Goal: Information Seeking & Learning: Check status

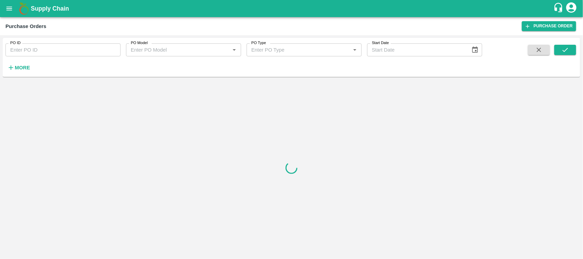
click at [6, 7] on icon "open drawer" at bounding box center [9, 9] width 8 height 8
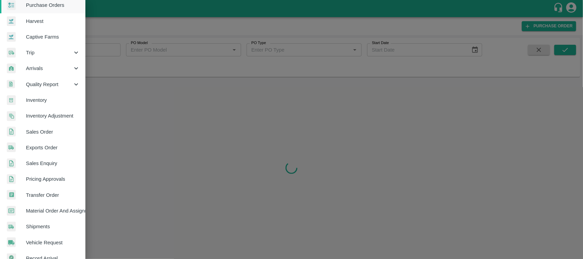
scroll to position [32, 0]
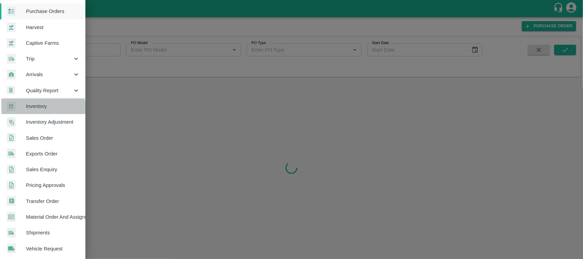
click at [40, 108] on span "Inventory" at bounding box center [53, 106] width 54 height 8
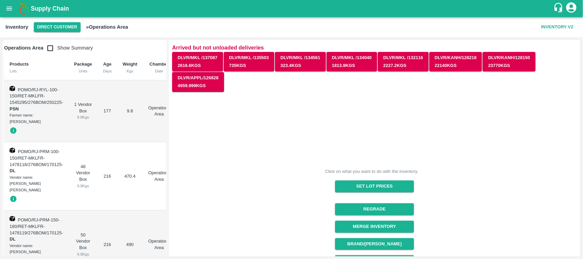
click at [63, 20] on div "Inventory Direct Customer » Operations Area Inventory V2" at bounding box center [291, 27] width 583 height 20
click at [63, 23] on button "Direct Customer" at bounding box center [57, 27] width 47 height 10
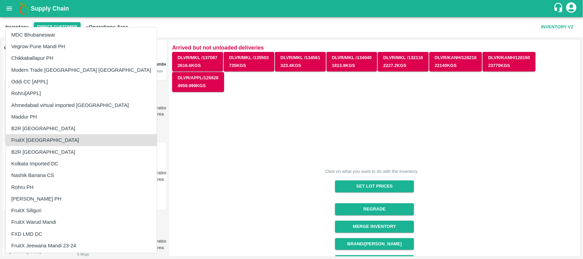
scroll to position [528, 0]
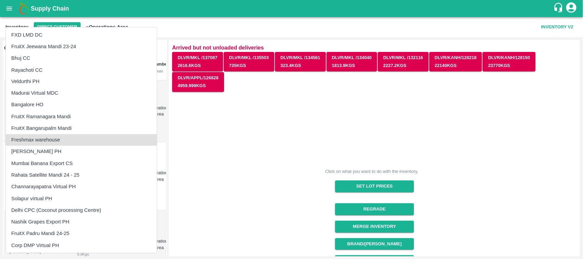
click at [56, 143] on li "Freshmax warehouse" at bounding box center [81, 140] width 151 height 12
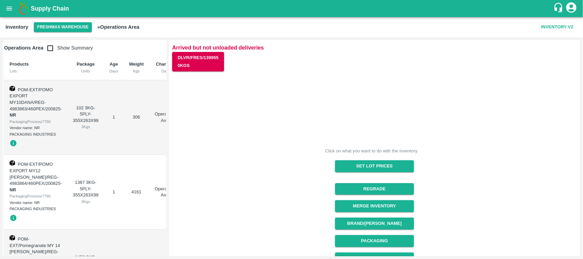
click at [321, 105] on div "Click on what you want to do with the inventory. Set Lot Prices Regrade Merge I…" at bounding box center [372, 217] width 410 height 301
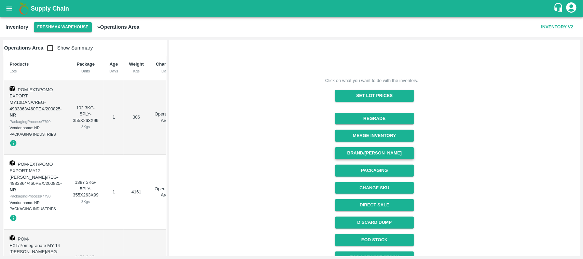
scroll to position [115, 0]
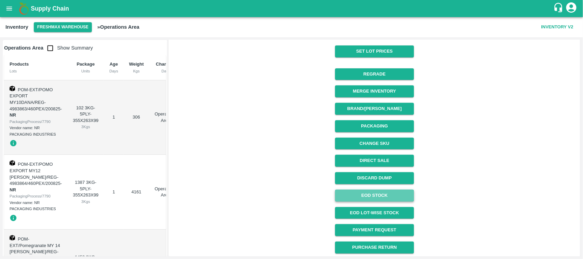
click at [367, 194] on link "EOD Stock" at bounding box center [374, 196] width 79 height 12
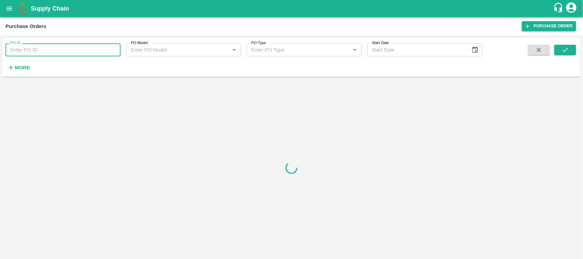
click at [62, 48] on input "PO ID" at bounding box center [62, 49] width 115 height 13
paste input "168950"
type input "168950"
click at [562, 47] on icon "submit" at bounding box center [565, 50] width 8 height 8
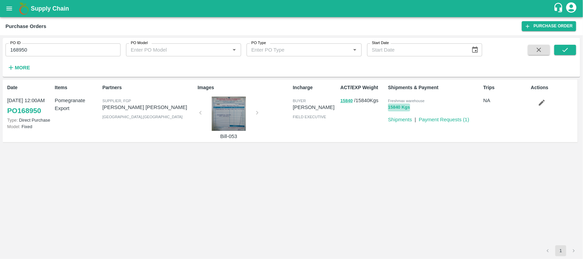
click at [395, 103] on button "15840 Kgs" at bounding box center [399, 107] width 22 height 8
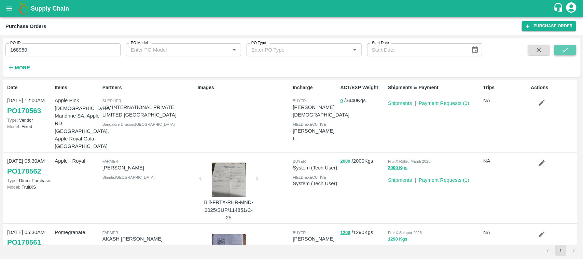
click at [560, 52] on button "submit" at bounding box center [565, 50] width 22 height 10
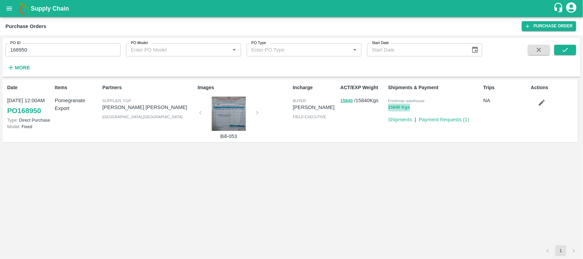
click at [395, 109] on button "15840 Kgs" at bounding box center [399, 107] width 22 height 8
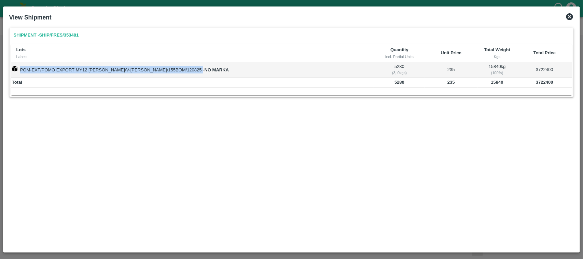
drag, startPoint x: 18, startPoint y: 69, endPoint x: 169, endPoint y: 73, distance: 151.0
click at [169, 73] on td "POM-EXT/POMO EXPORT MY12 DANA/V-MH-Mohamm/155BOM/120825 - NO MARKA" at bounding box center [192, 69] width 363 height 15
copy td "POM-EXT/POMO EXPORT MY12 DANA/V-MH-Mohamm/155BOM/120825"
click at [570, 17] on icon at bounding box center [569, 17] width 8 height 8
